Goal: Communication & Community: Answer question/provide support

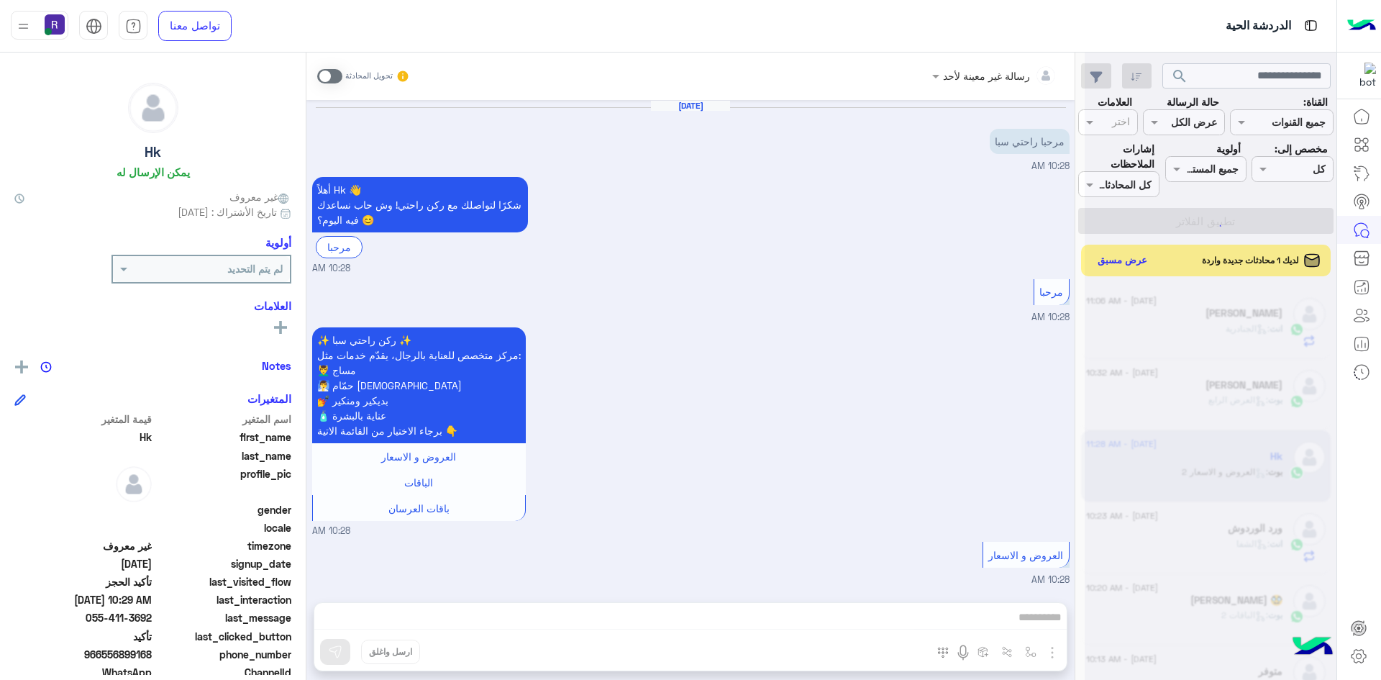
scroll to position [390, 0]
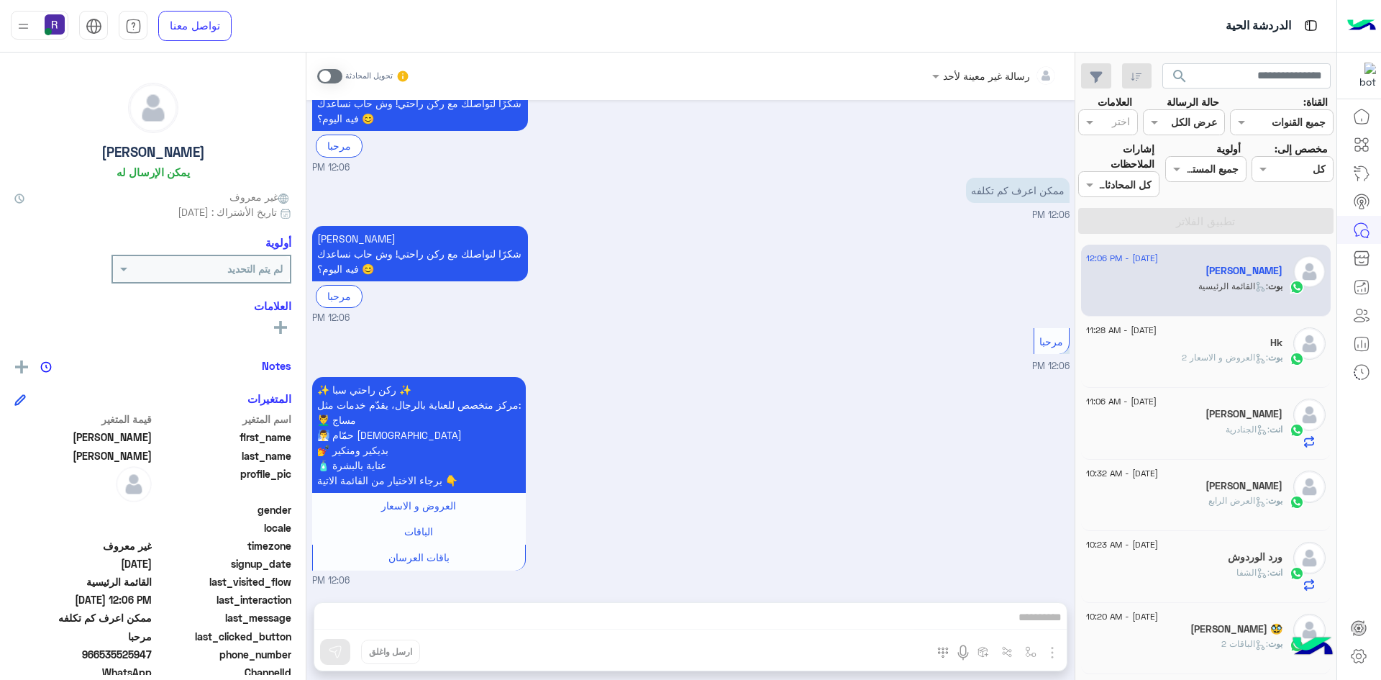
click at [1169, 339] on div "Hk" at bounding box center [1184, 344] width 196 height 15
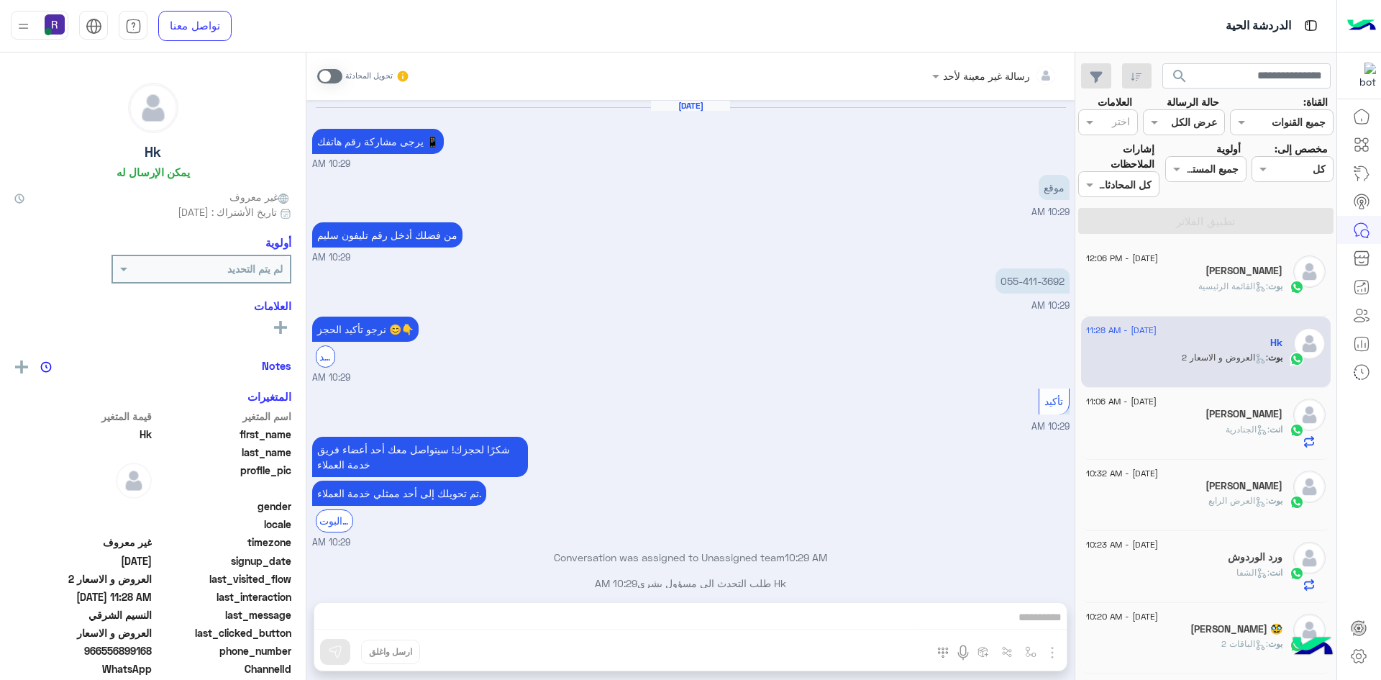
scroll to position [841, 0]
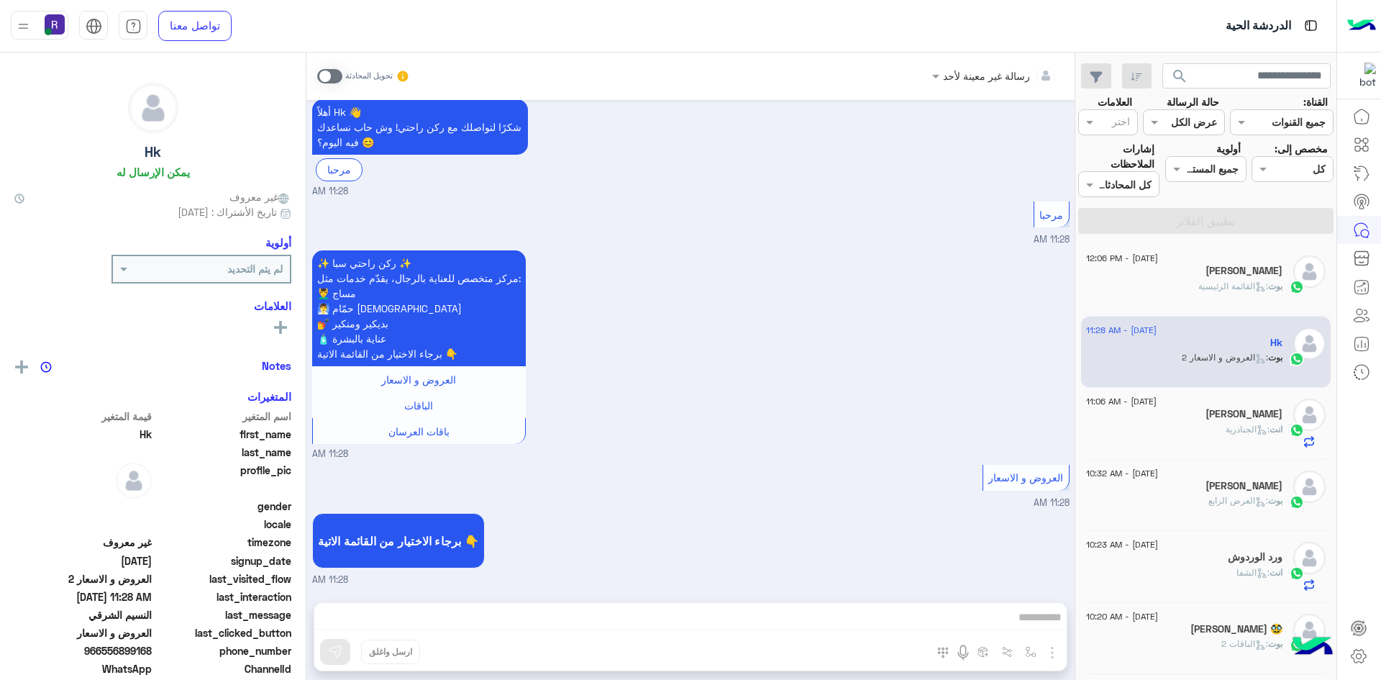
click at [1146, 431] on div "انت : الجنادرية" at bounding box center [1184, 435] width 196 height 25
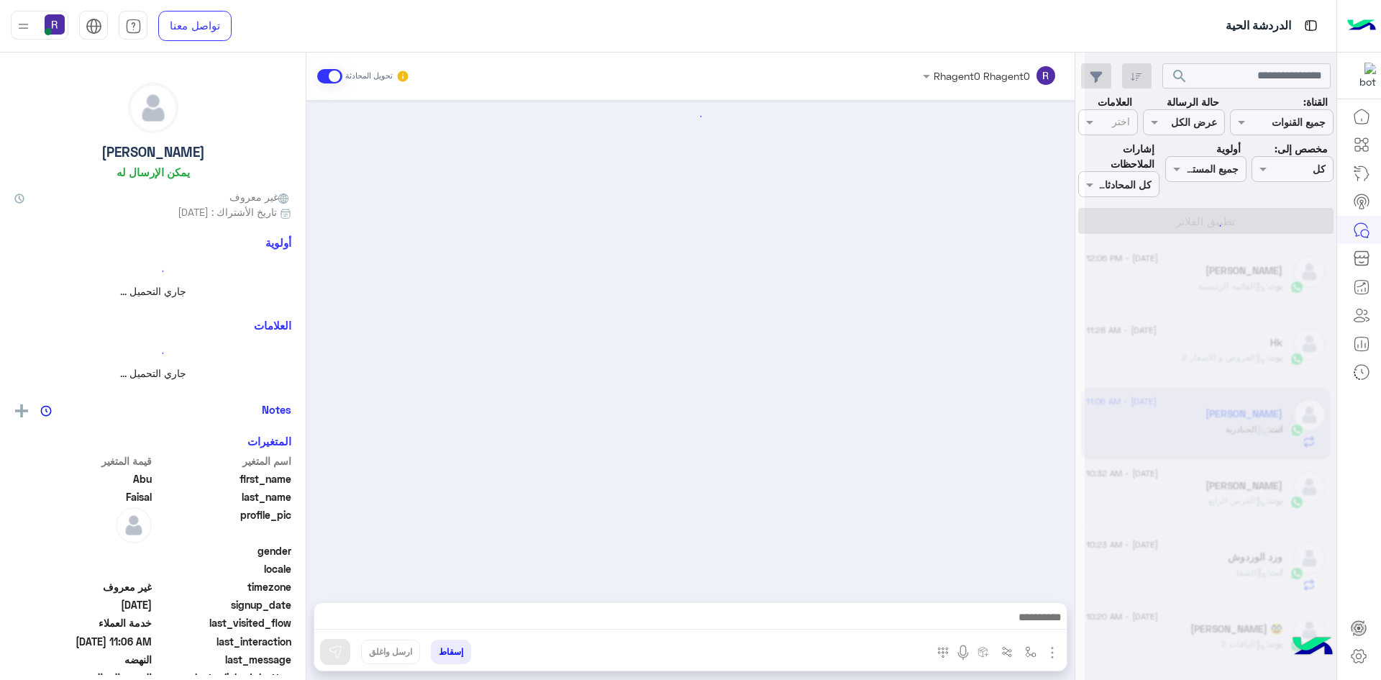
scroll to position [994, 0]
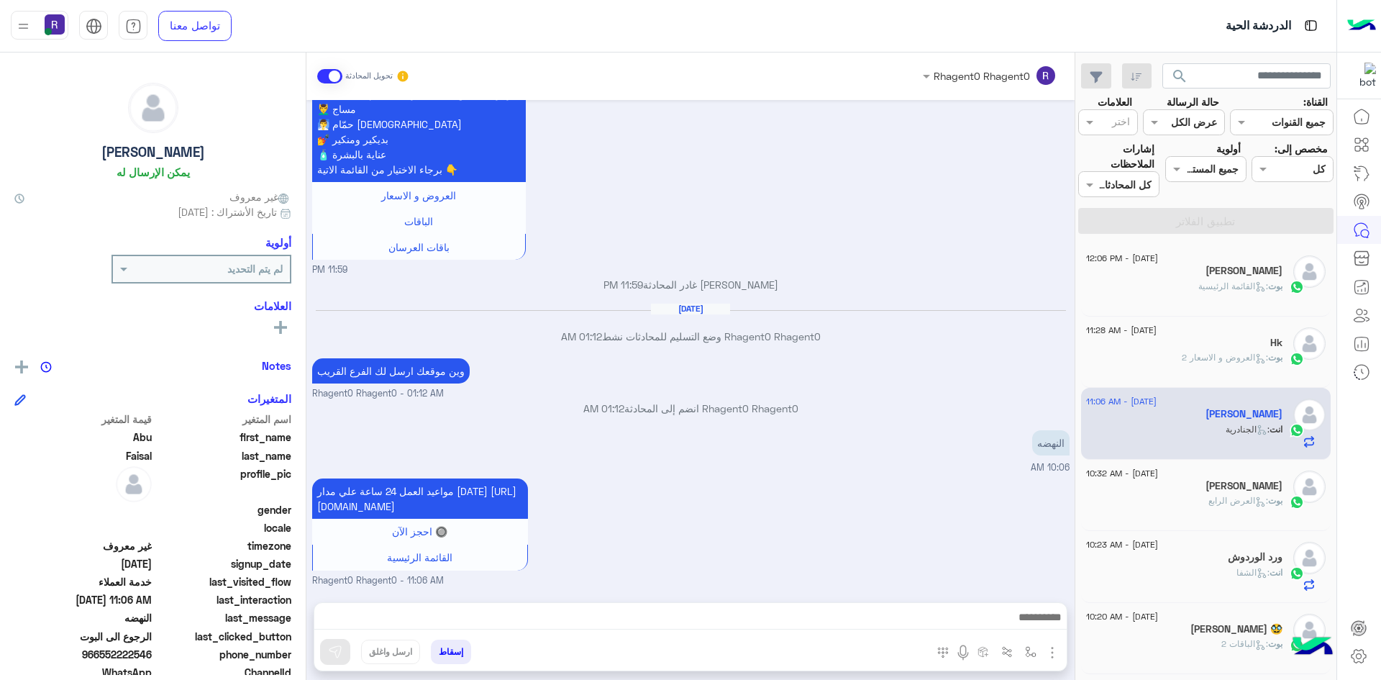
click at [1167, 500] on div "بوت : العرض الرابع" at bounding box center [1184, 506] width 196 height 25
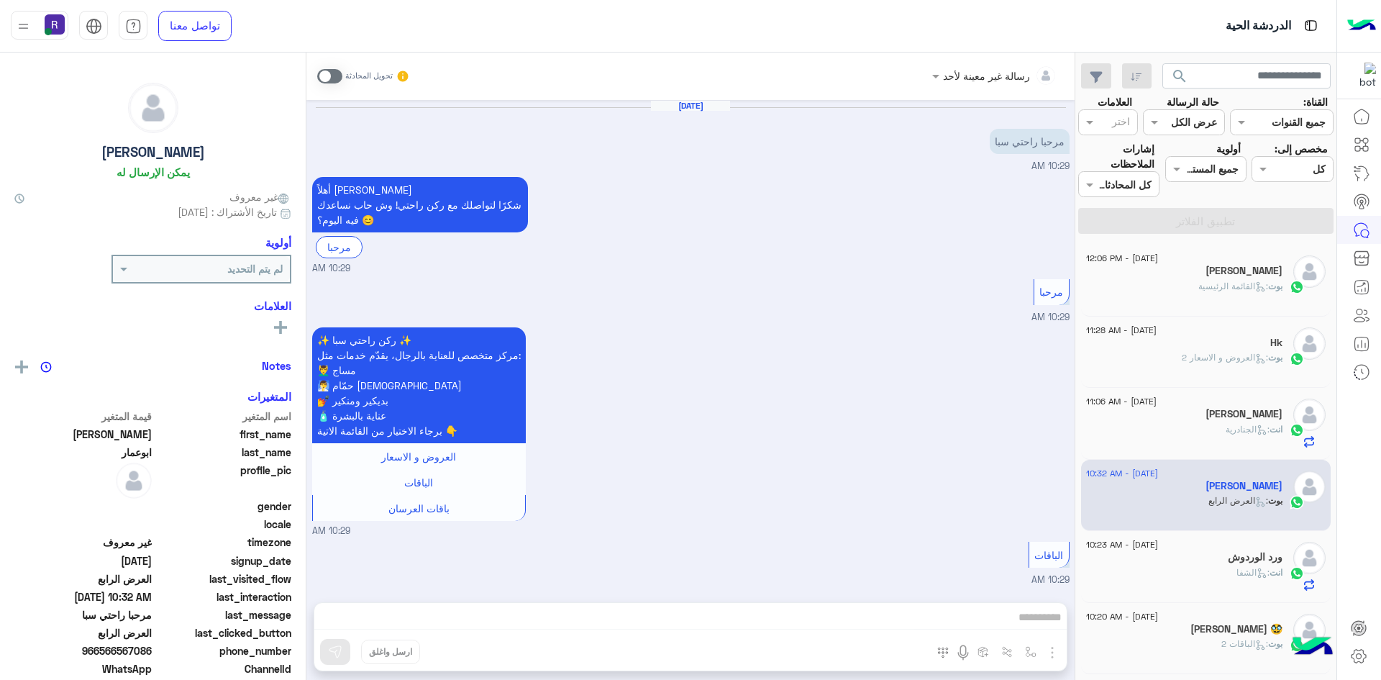
scroll to position [2139, 0]
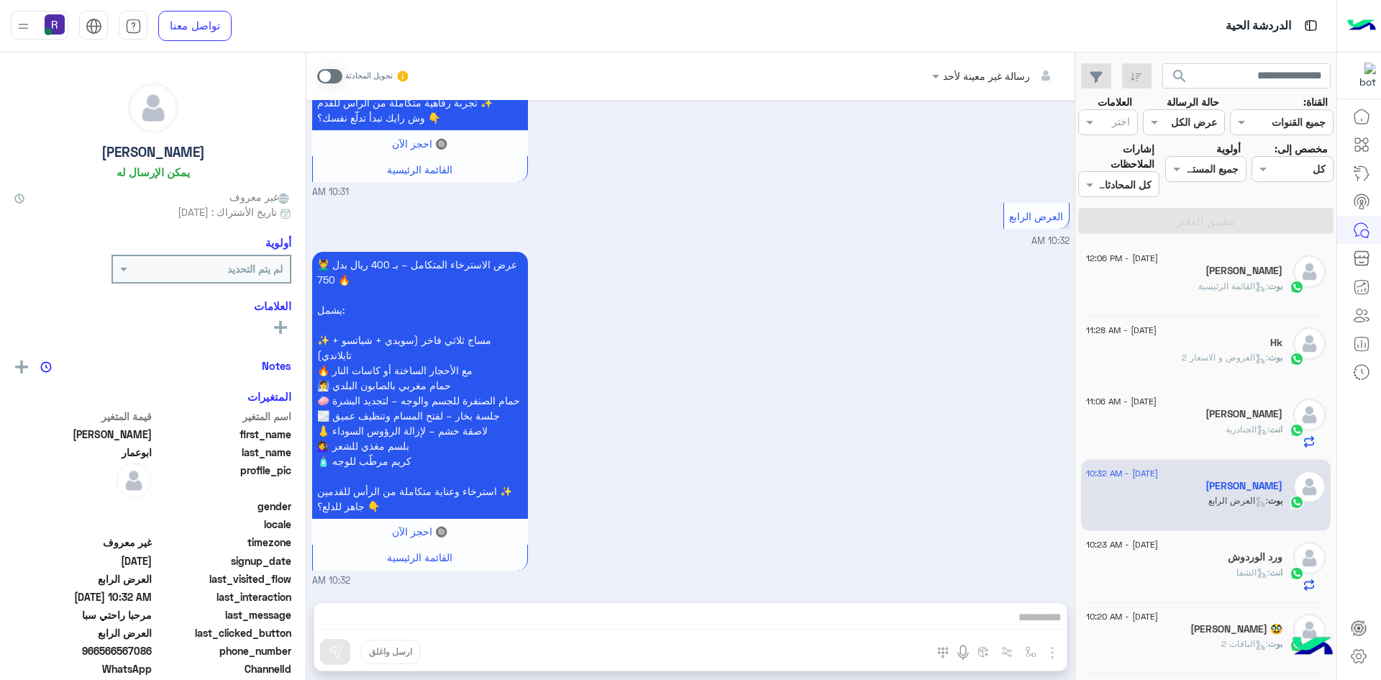
click at [1156, 402] on span "[DATE] - 11:06 AM" at bounding box center [1121, 401] width 70 height 13
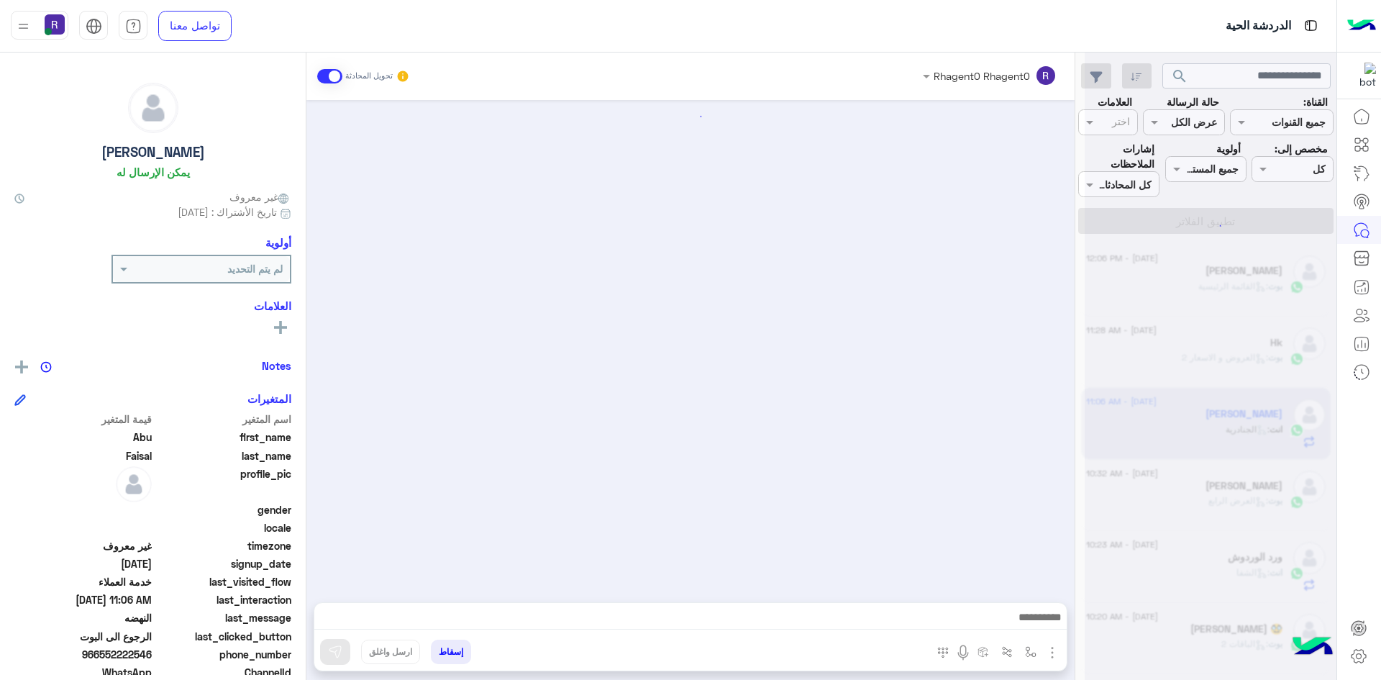
scroll to position [994, 0]
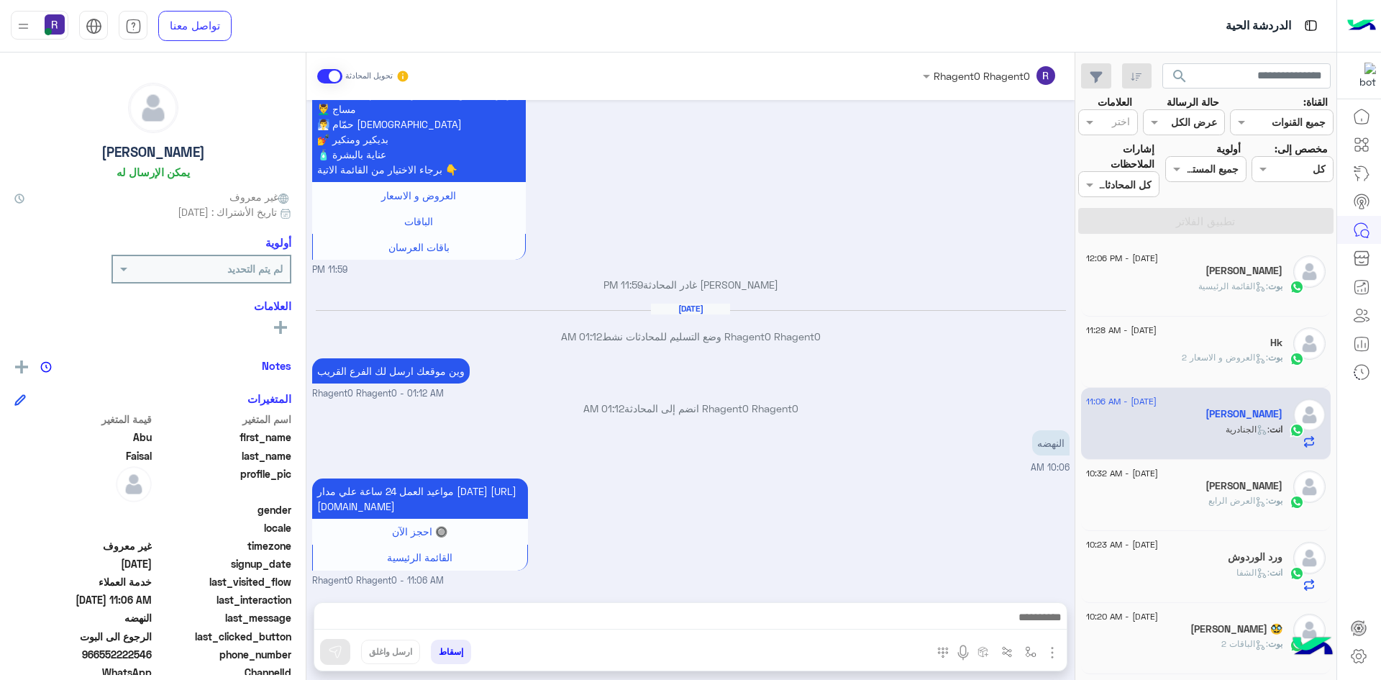
click at [1157, 362] on div "بوت : العروض و الاسعار 2" at bounding box center [1184, 363] width 196 height 25
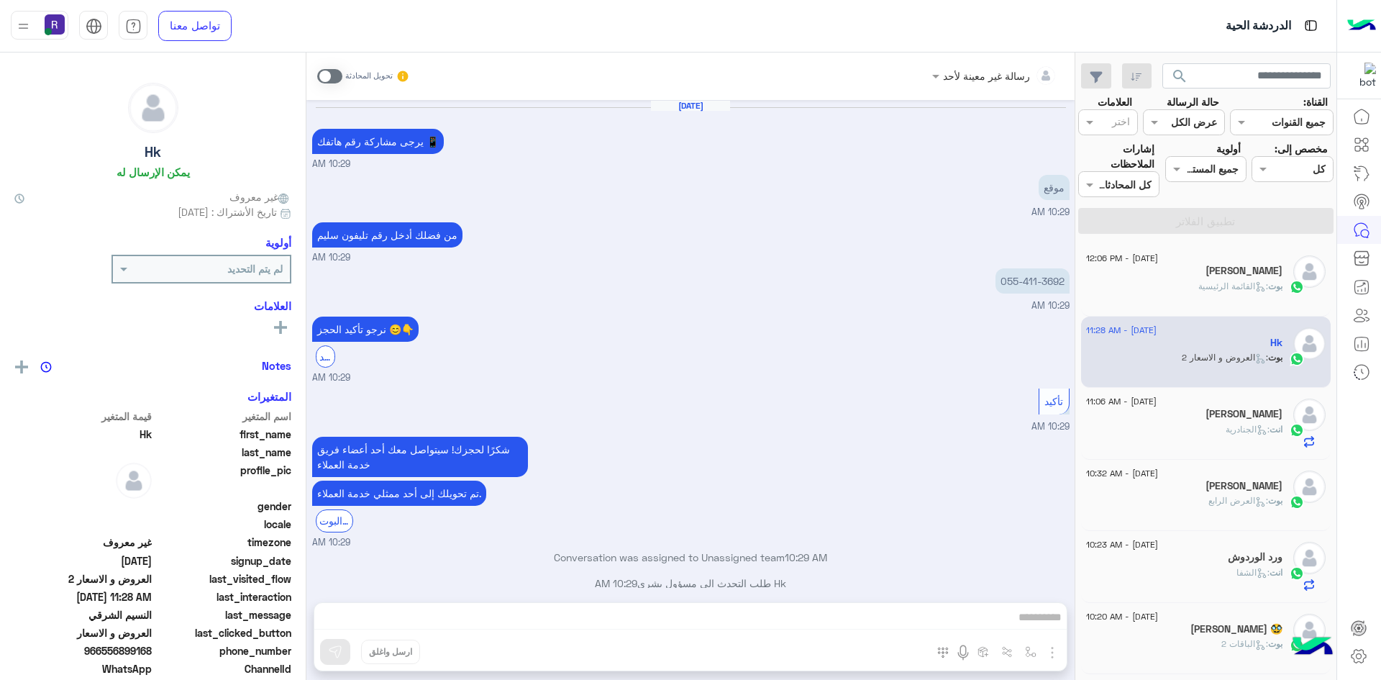
scroll to position [841, 0]
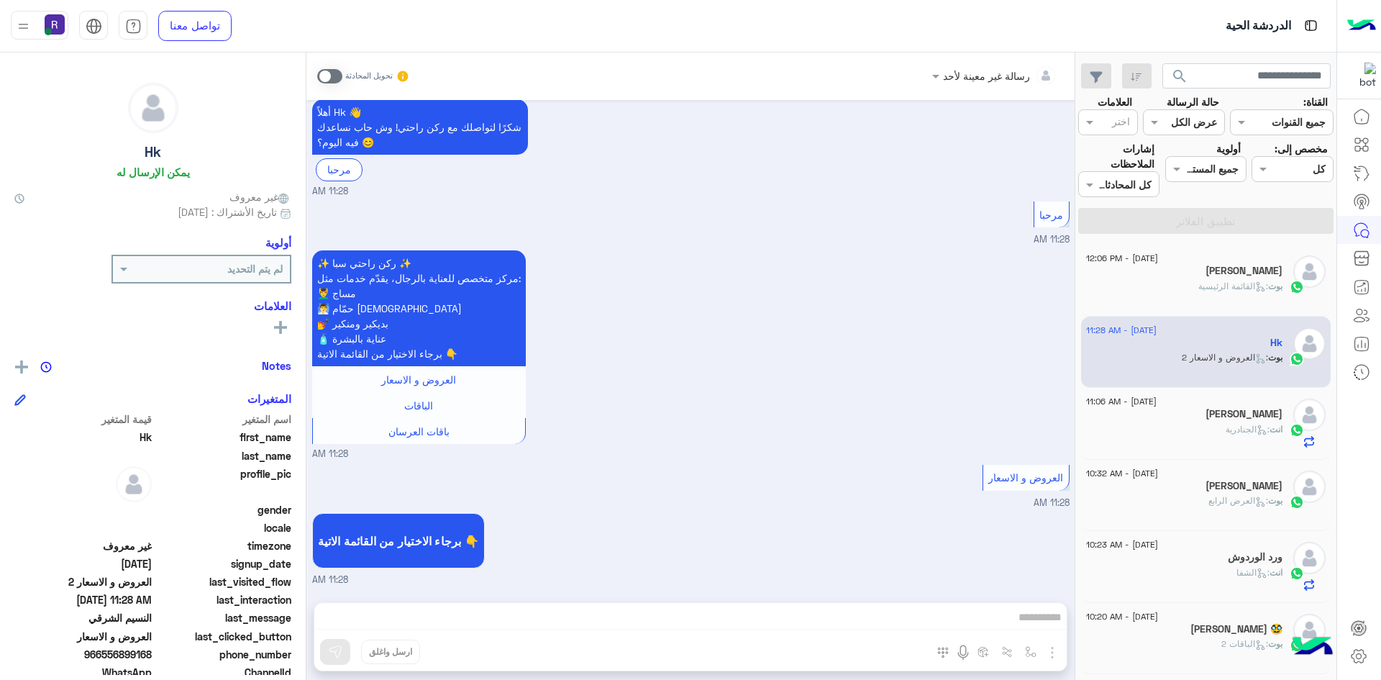
click at [1147, 275] on div "[PERSON_NAME]" at bounding box center [1184, 272] width 196 height 15
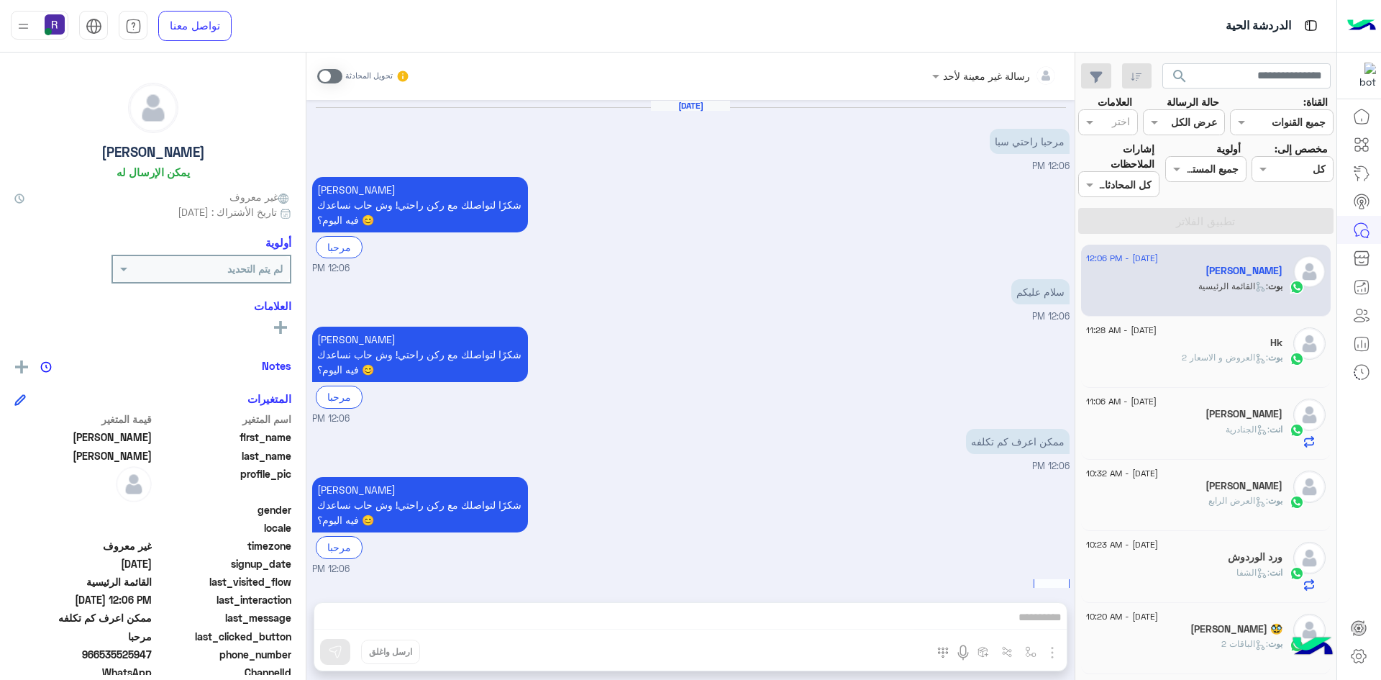
scroll to position [251, 0]
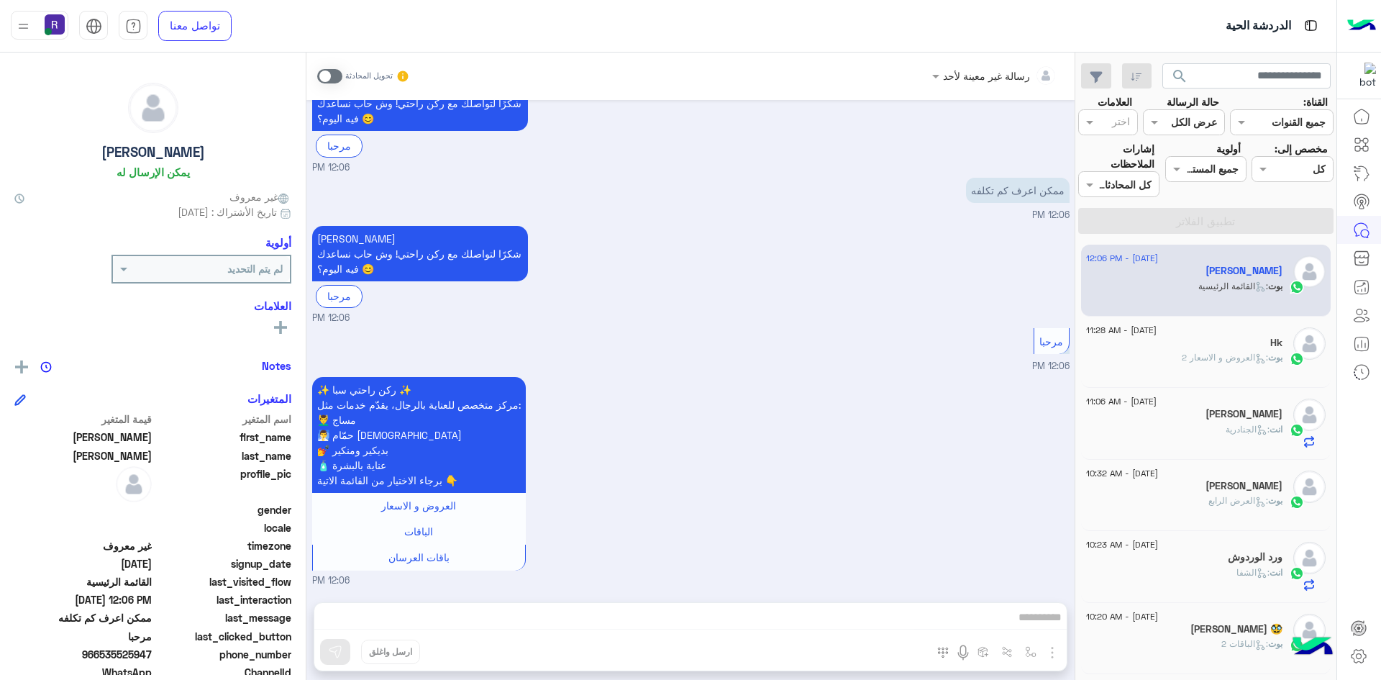
click at [1174, 514] on div "بوت : العرض الرابع" at bounding box center [1184, 506] width 196 height 25
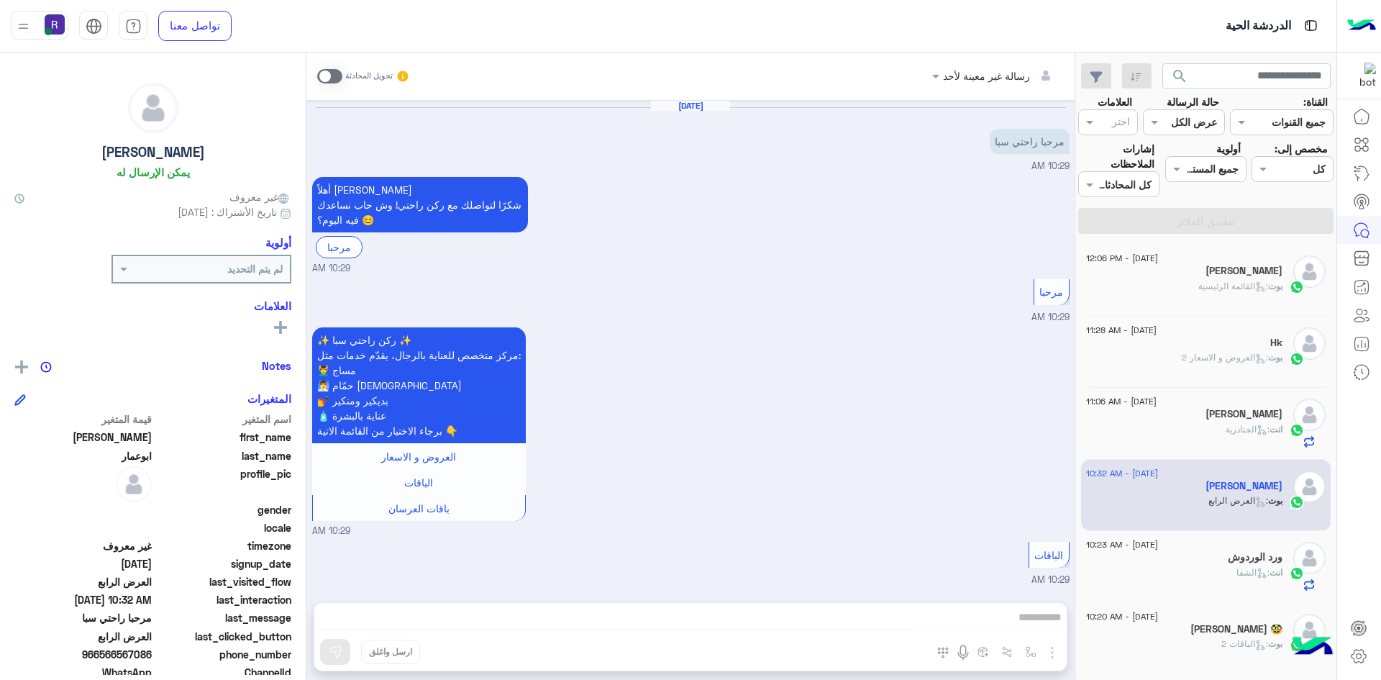
scroll to position [2139, 0]
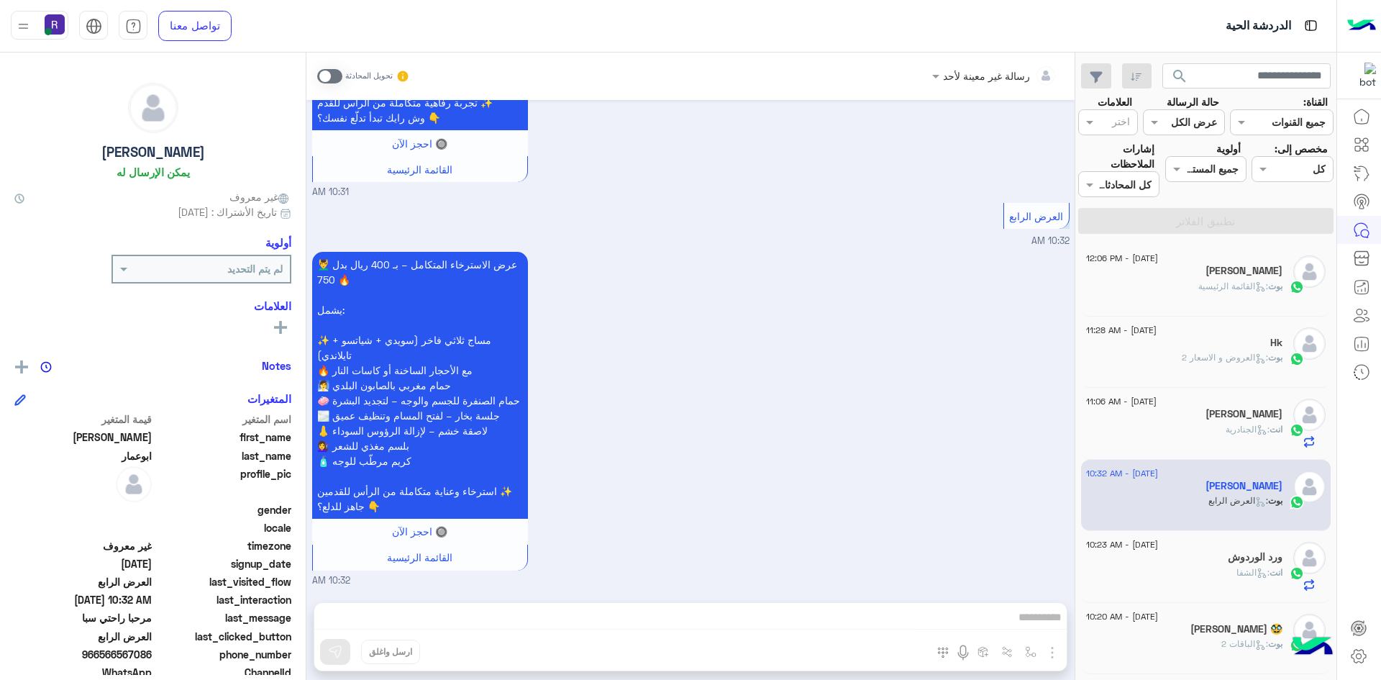
click at [1179, 426] on div "انت : الجنادرية" at bounding box center [1184, 435] width 196 height 25
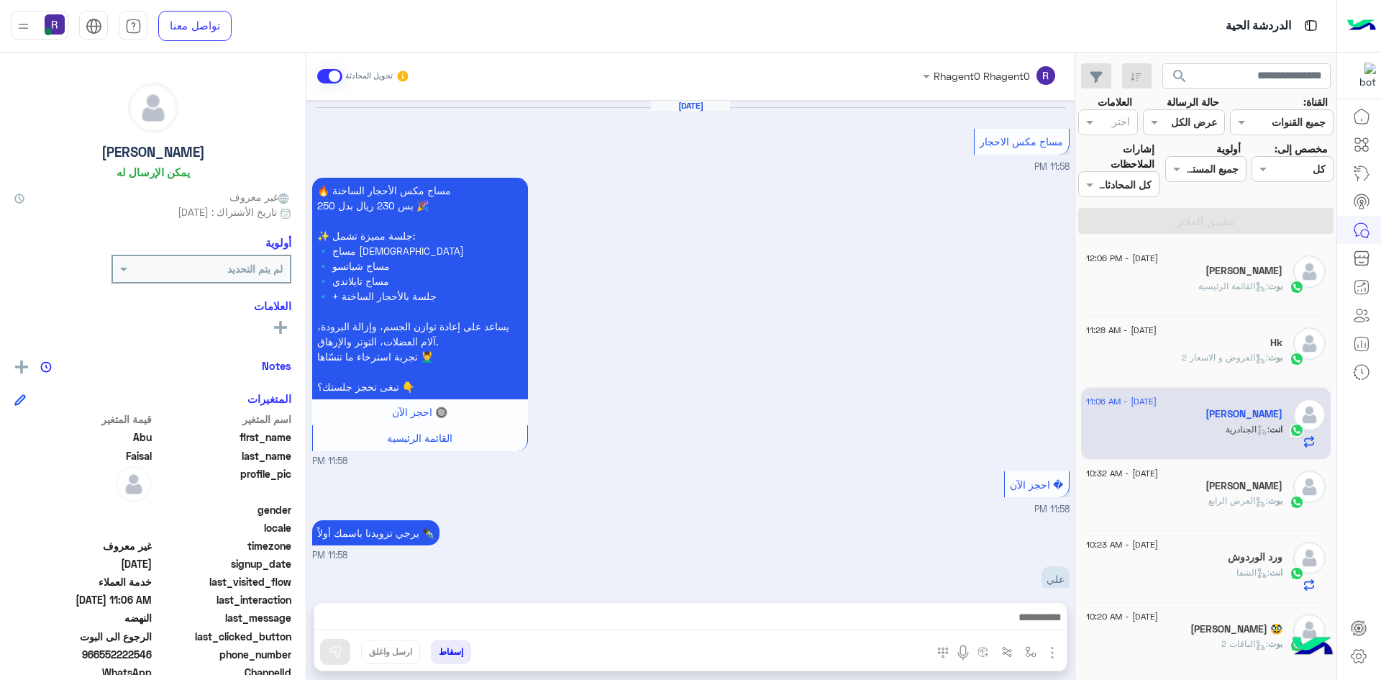
scroll to position [994, 0]
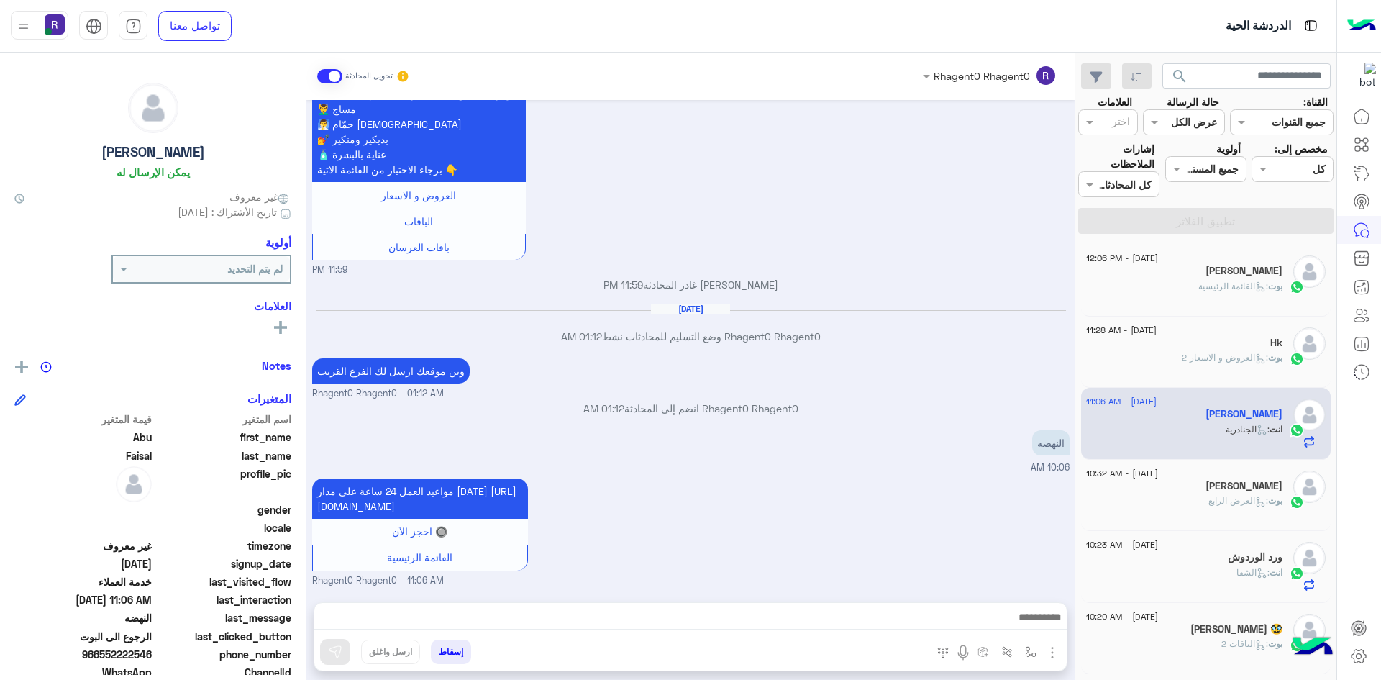
click at [326, 76] on span at bounding box center [329, 76] width 25 height 14
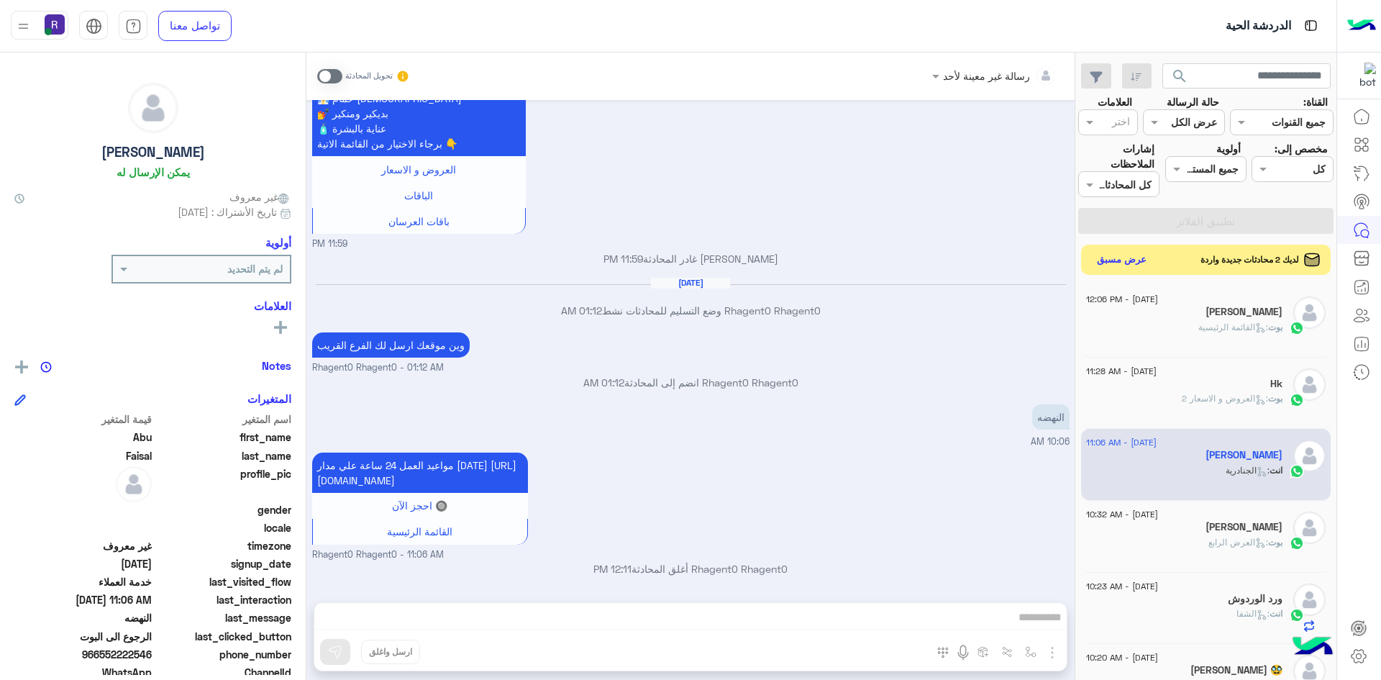
click at [1128, 261] on button "عرض مسبق" at bounding box center [1122, 259] width 60 height 19
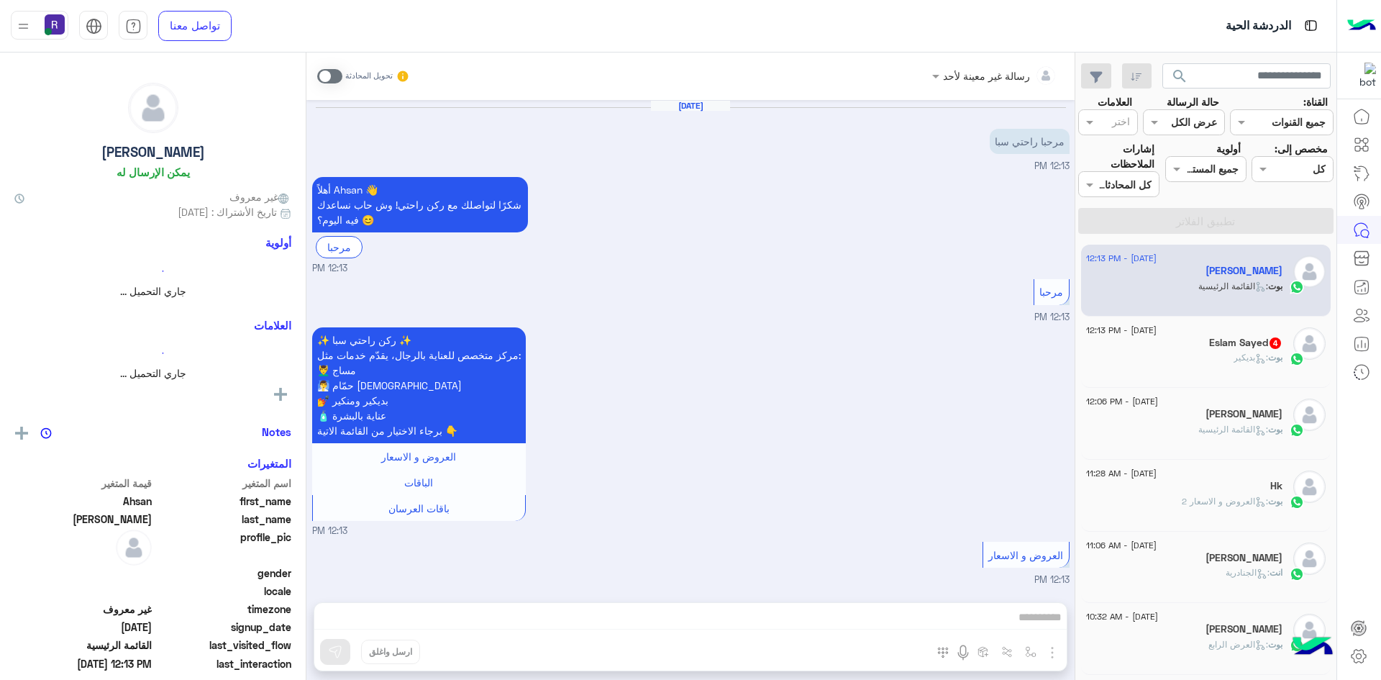
scroll to position [711, 0]
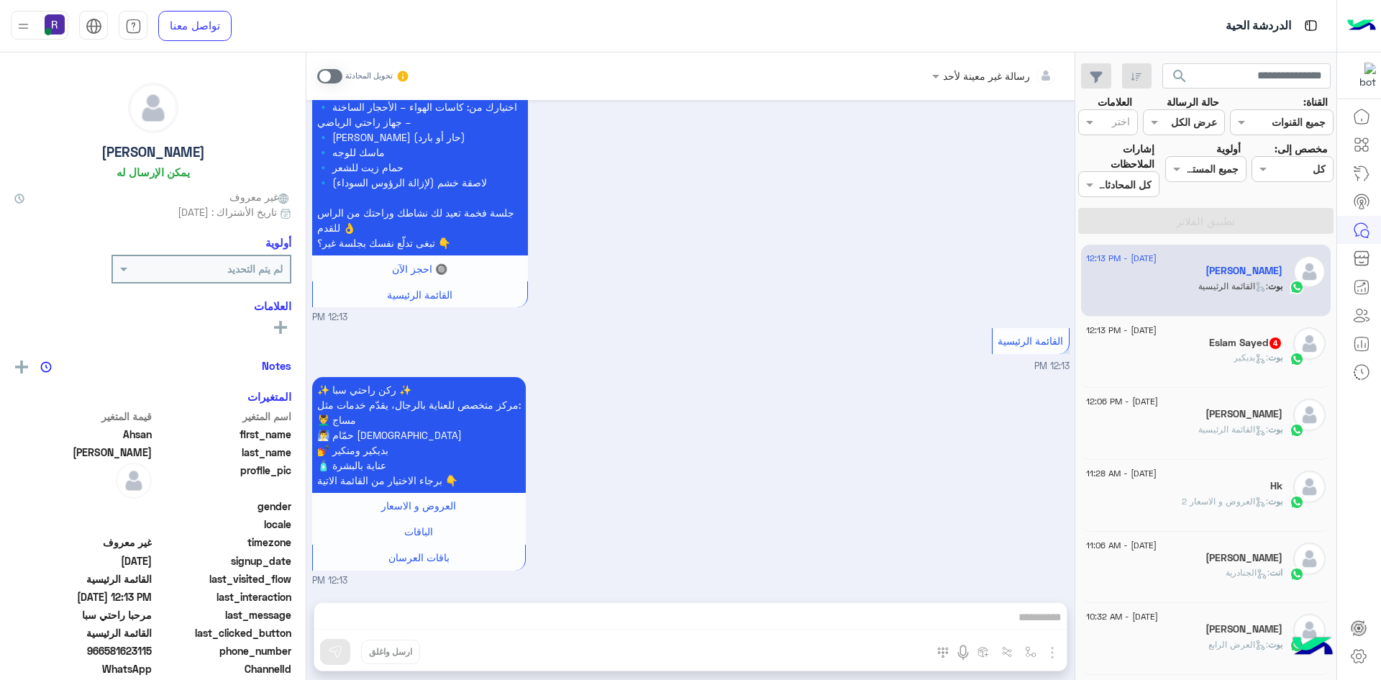
click at [1151, 348] on div "Eslam Sayed 4" at bounding box center [1184, 344] width 196 height 15
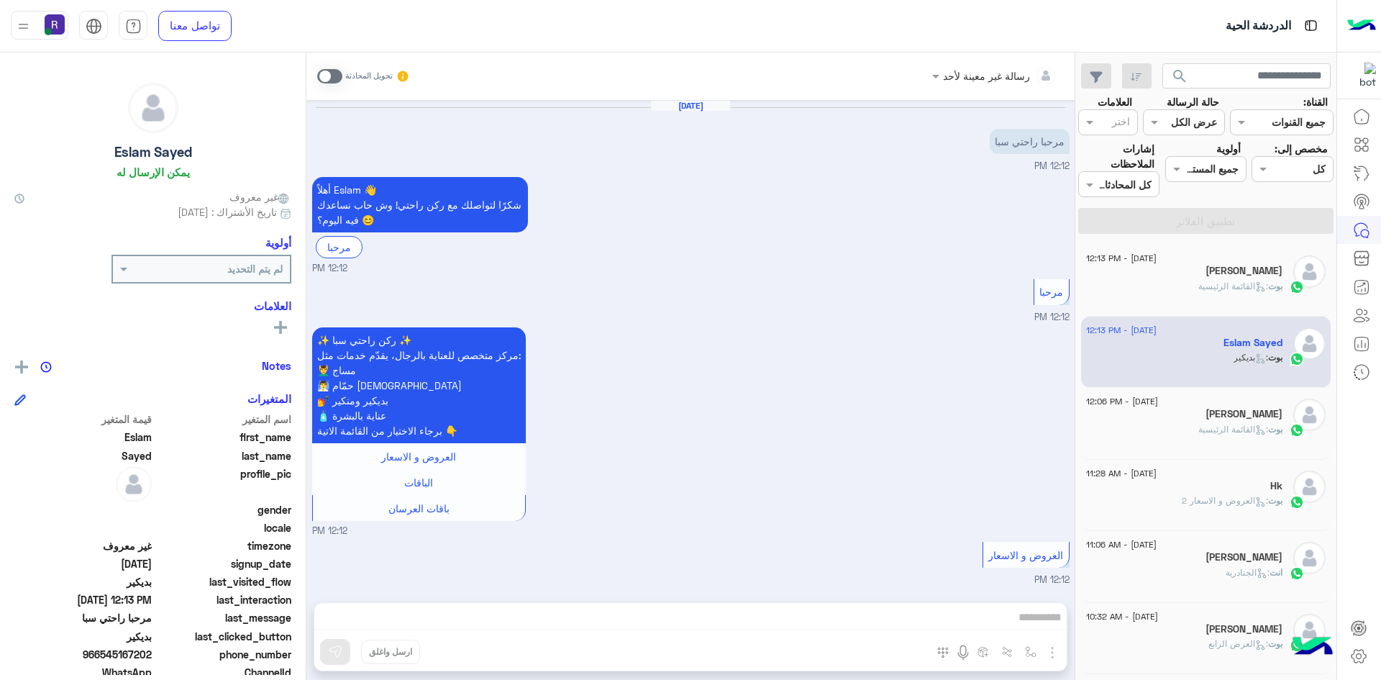
scroll to position [403, 0]
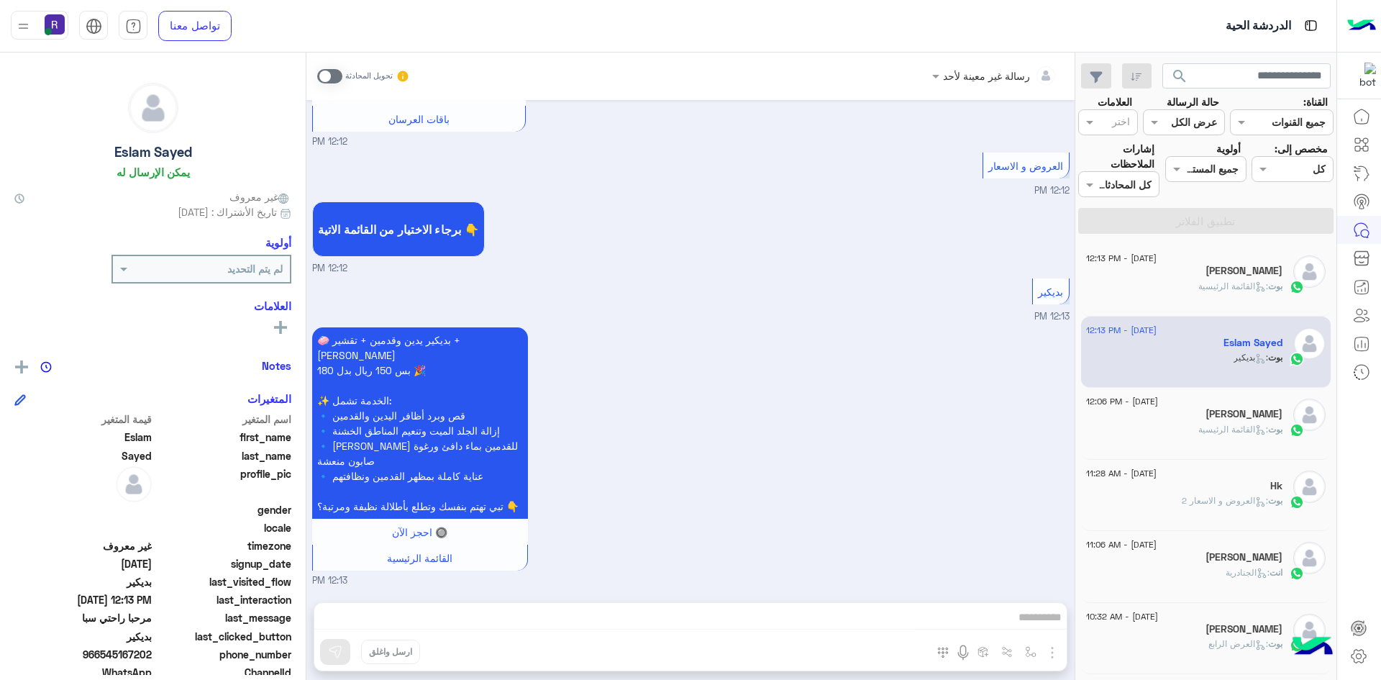
click at [1140, 408] on div "[PERSON_NAME]" at bounding box center [1184, 415] width 196 height 15
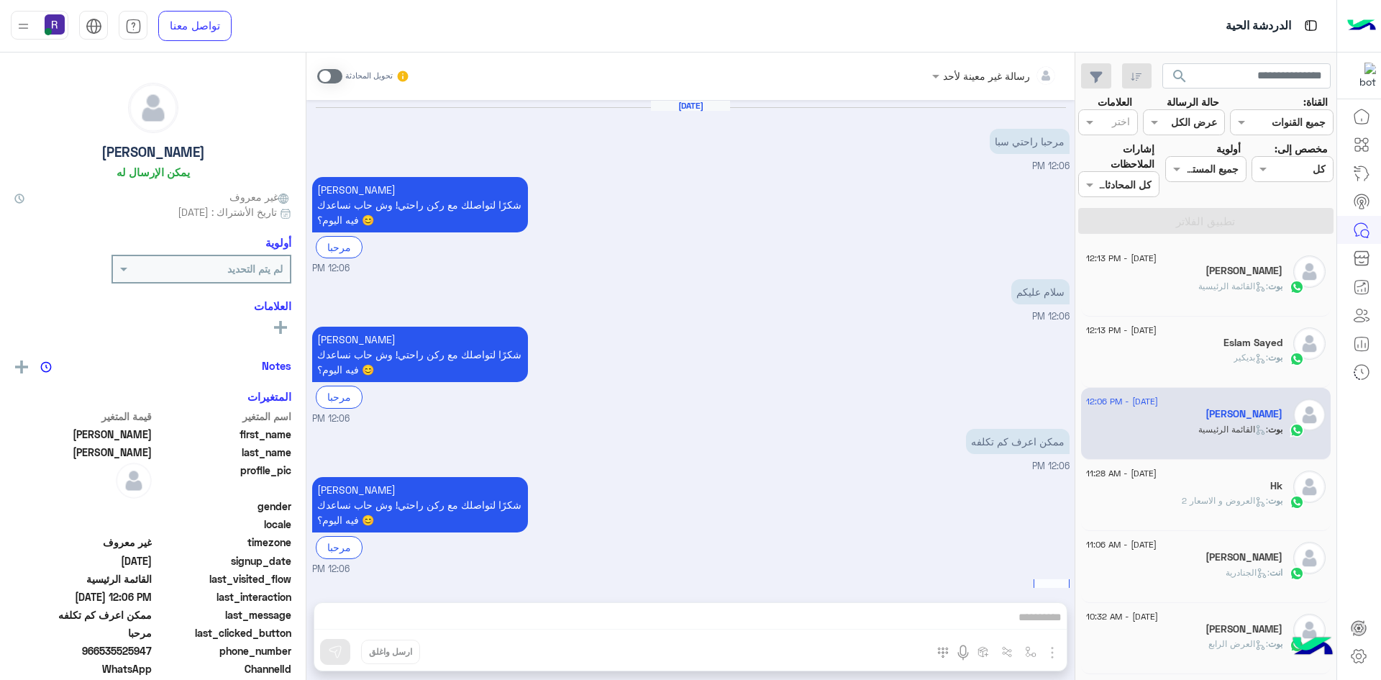
scroll to position [251, 0]
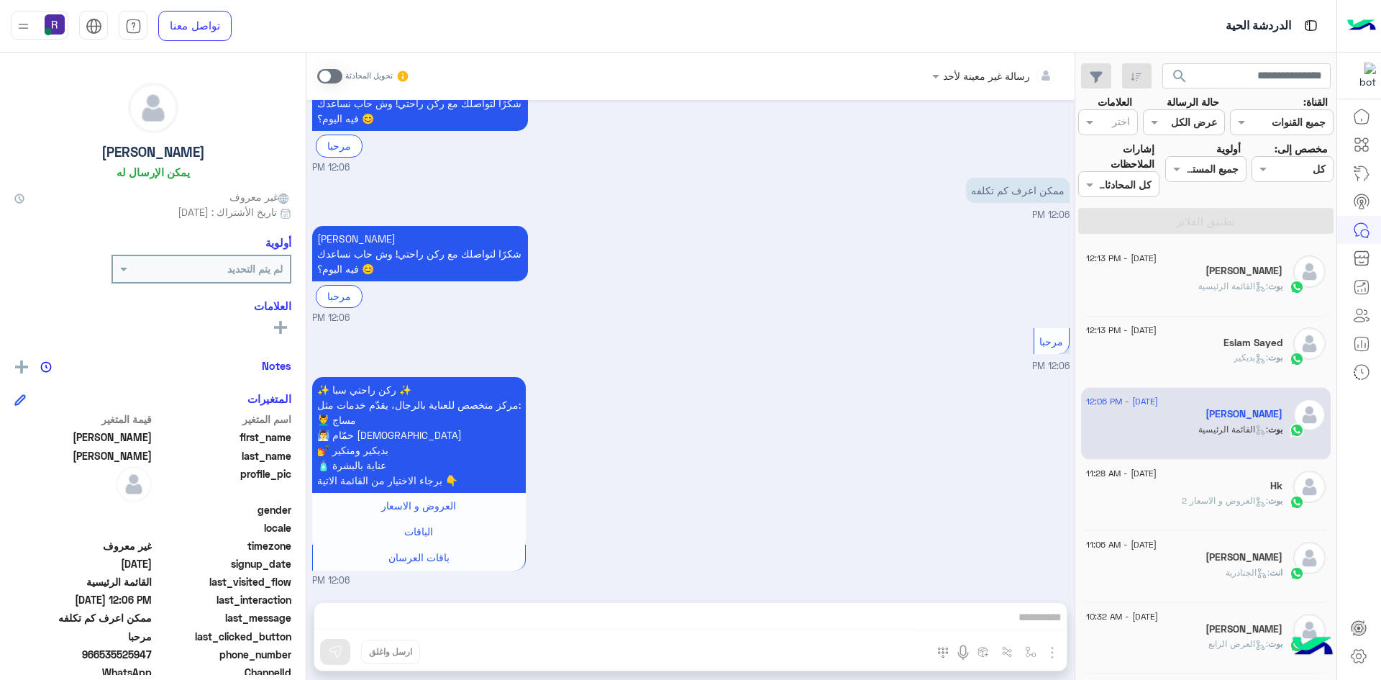
click at [1148, 260] on span "[DATE] - 12:13 PM" at bounding box center [1121, 258] width 70 height 13
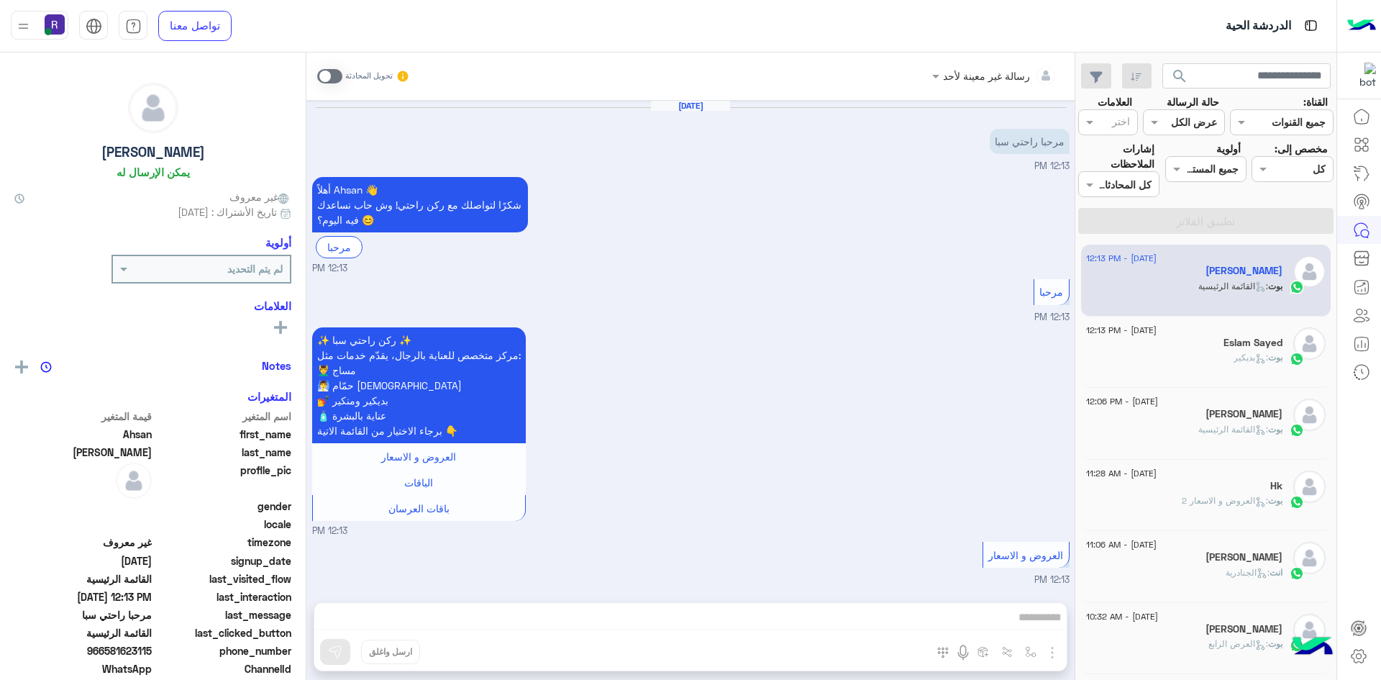
scroll to position [711, 0]
